Goal: Information Seeking & Learning: Learn about a topic

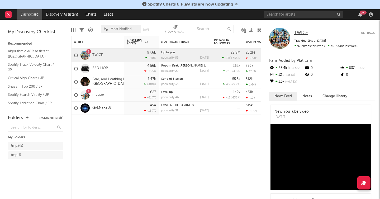
click at [302, 34] on span "TWICE" at bounding box center [302, 33] width 14 height 4
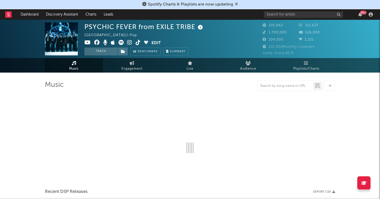
select select "6m"
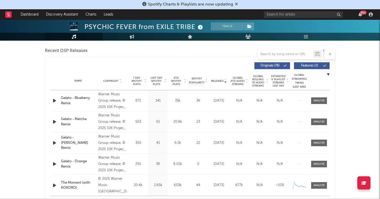
scroll to position [194, 0]
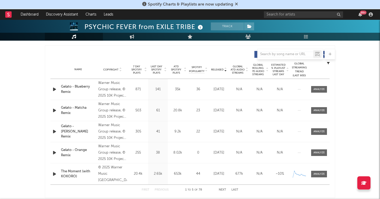
click at [146, 71] on icon at bounding box center [145, 71] width 3 height 2
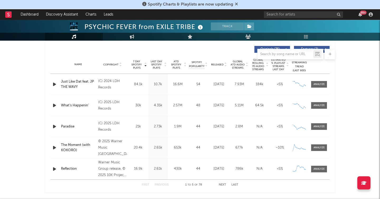
scroll to position [198, 0]
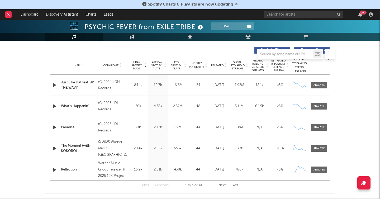
click at [220, 185] on button "Next" at bounding box center [222, 185] width 7 height 3
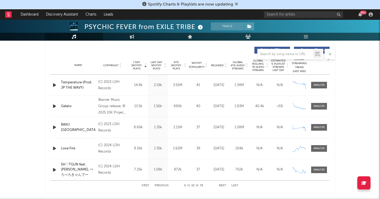
click at [162, 185] on button "Previous" at bounding box center [162, 185] width 14 height 3
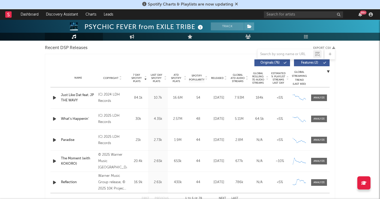
scroll to position [172, 0]
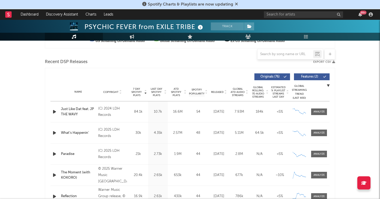
click at [246, 93] on icon at bounding box center [247, 93] width 3 height 2
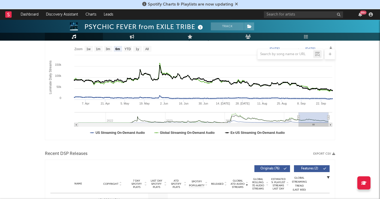
scroll to position [76, 0]
